Goal: Transaction & Acquisition: Purchase product/service

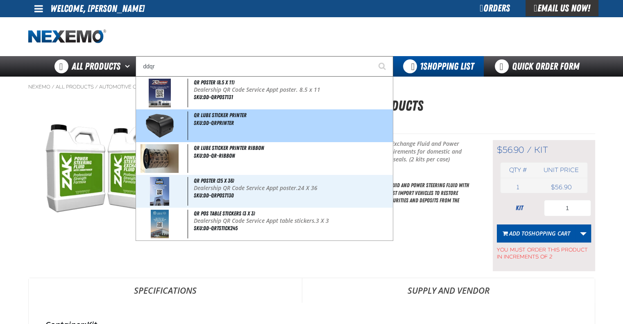
click at [240, 128] on div "QR Lube Sticker Printer SKU:DD-QRPrinter" at bounding box center [264, 125] width 257 height 33
type input "QR Lube Sticker Printer"
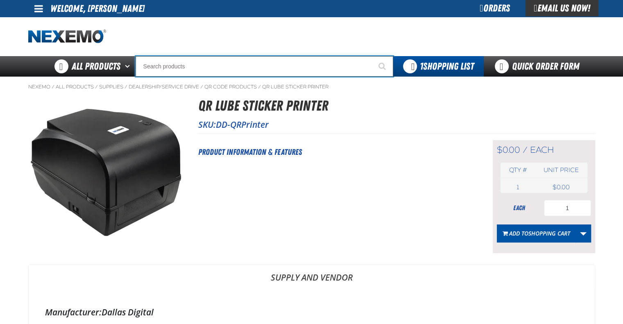
click at [178, 70] on input "Search" at bounding box center [265, 66] width 258 height 20
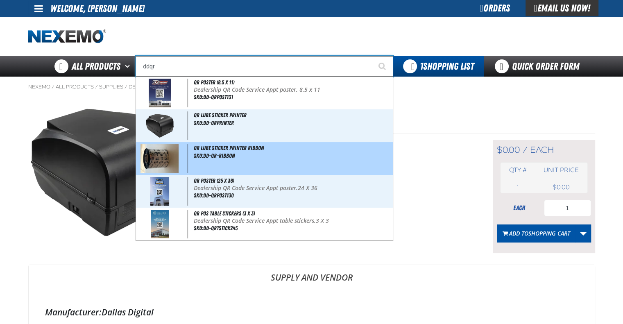
click at [246, 155] on div "QR Lube Sticker Printer Ribbon SKU:DD-QR-RIBBON" at bounding box center [264, 158] width 257 height 33
type input "QR Lube Sticker Printer Ribbon"
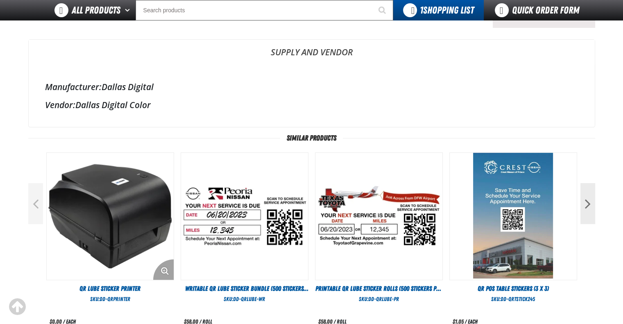
scroll to position [246, 0]
